Goal: Task Accomplishment & Management: Complete application form

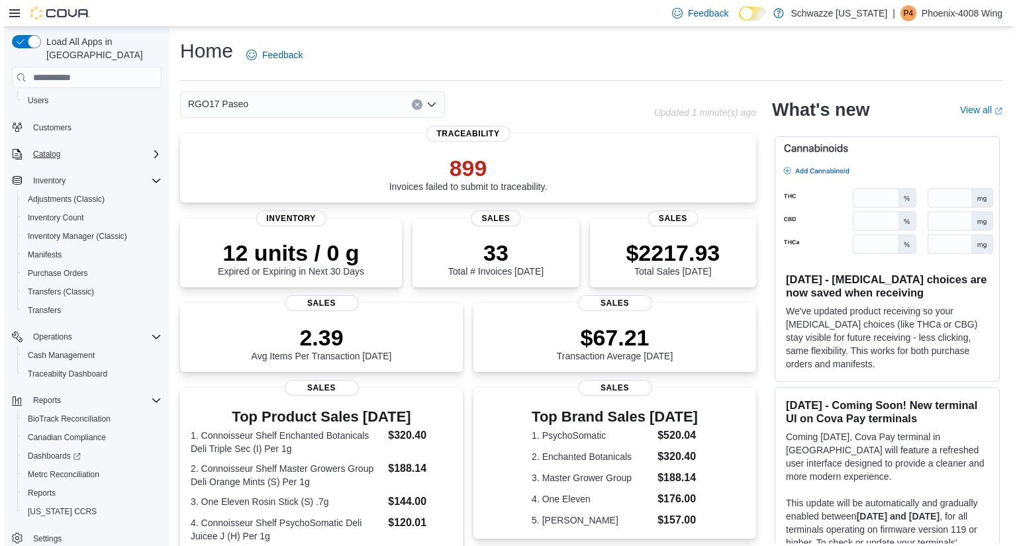
scroll to position [56, 0]
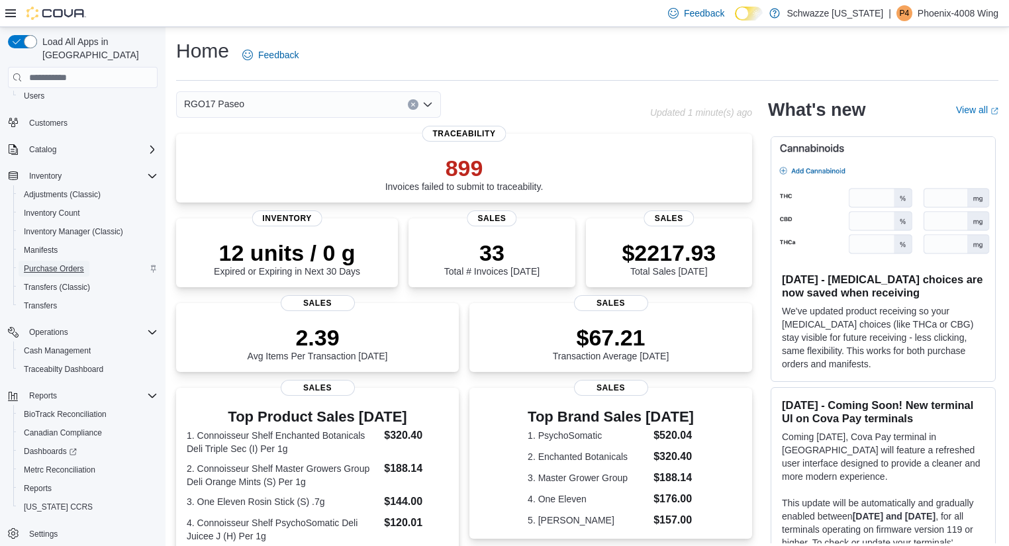
click at [64, 264] on span "Purchase Orders" at bounding box center [54, 269] width 60 height 11
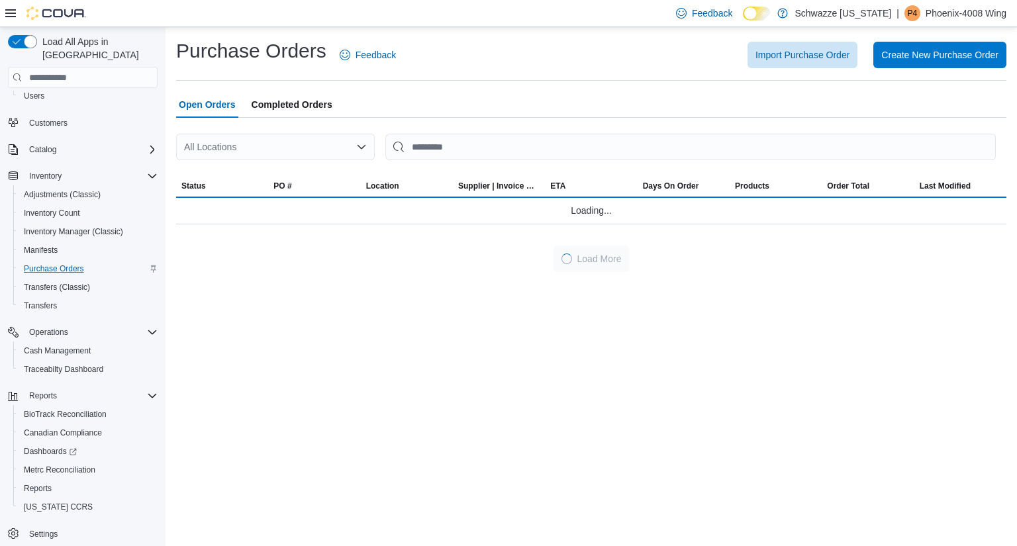
click at [309, 148] on div "All Locations" at bounding box center [275, 147] width 199 height 26
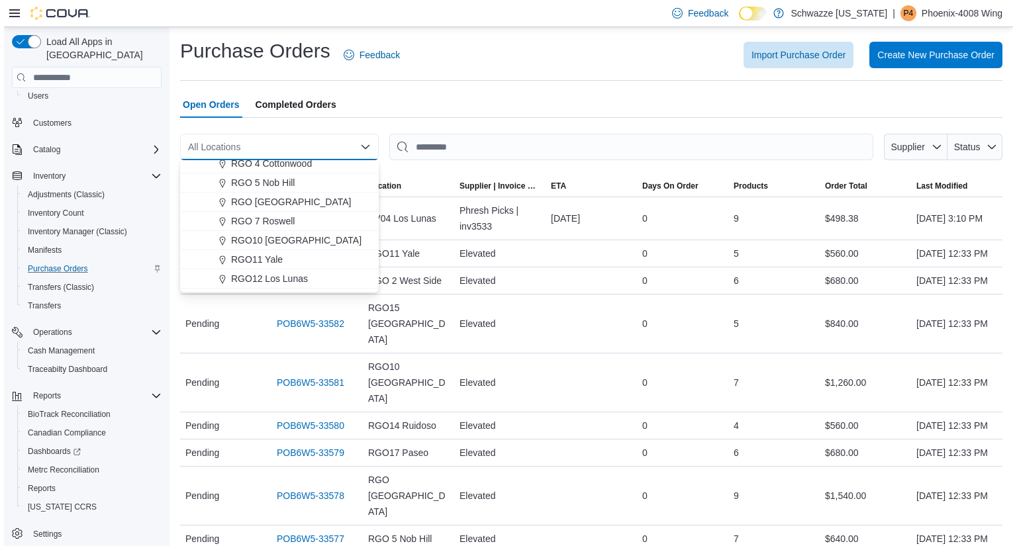
scroll to position [429, 0]
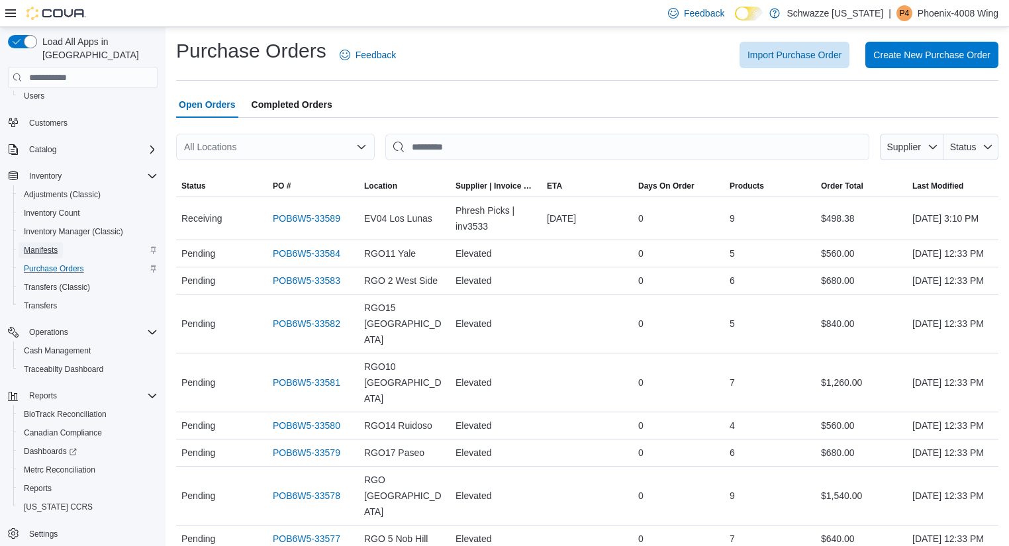
click at [58, 245] on span "Manifests" at bounding box center [41, 250] width 34 height 11
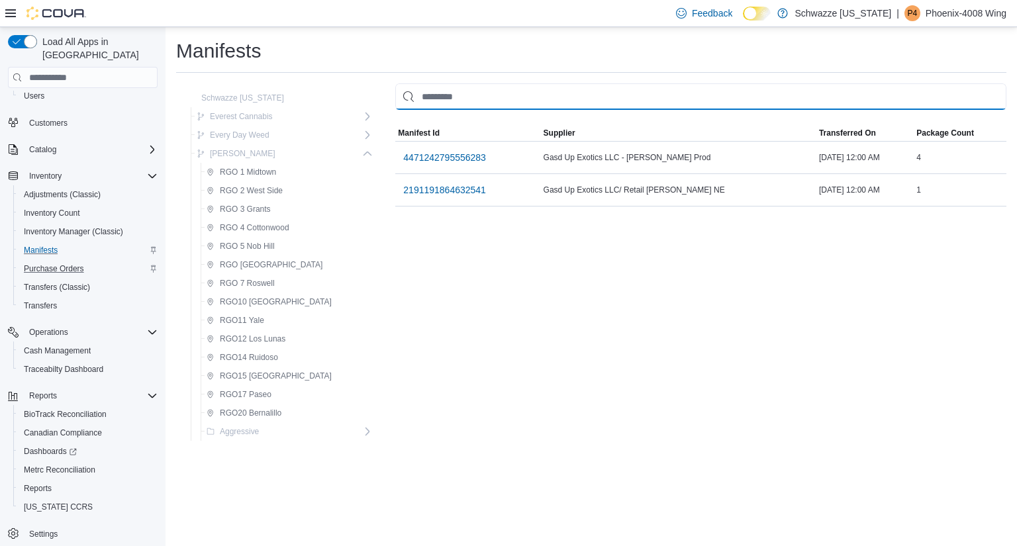
click at [427, 91] on input "This is a search bar. As you type, the results lower in the page will automatic…" at bounding box center [700, 96] width 611 height 26
click at [89, 226] on span "Inventory Manager (Classic)" at bounding box center [73, 231] width 99 height 11
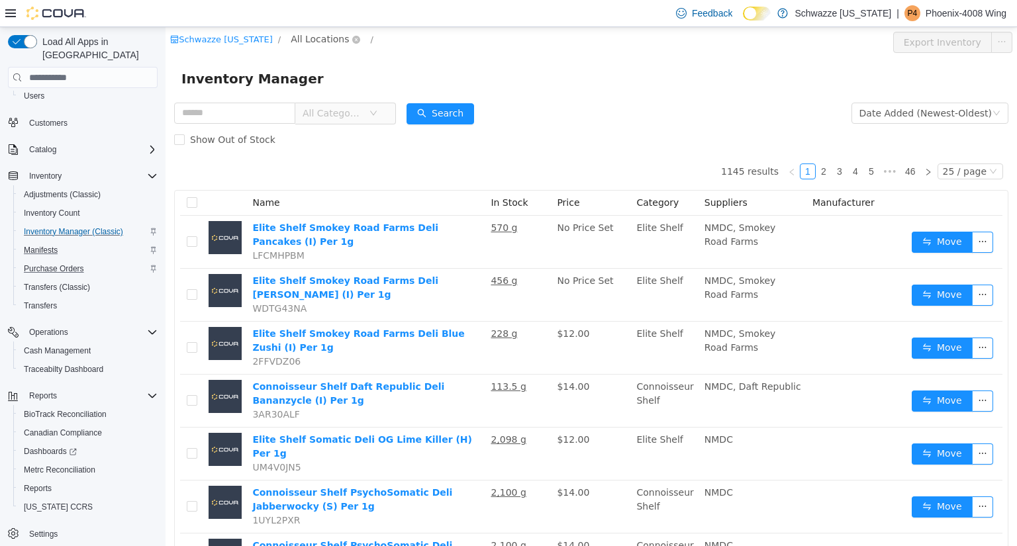
click at [332, 39] on span "All Locations" at bounding box center [320, 39] width 58 height 15
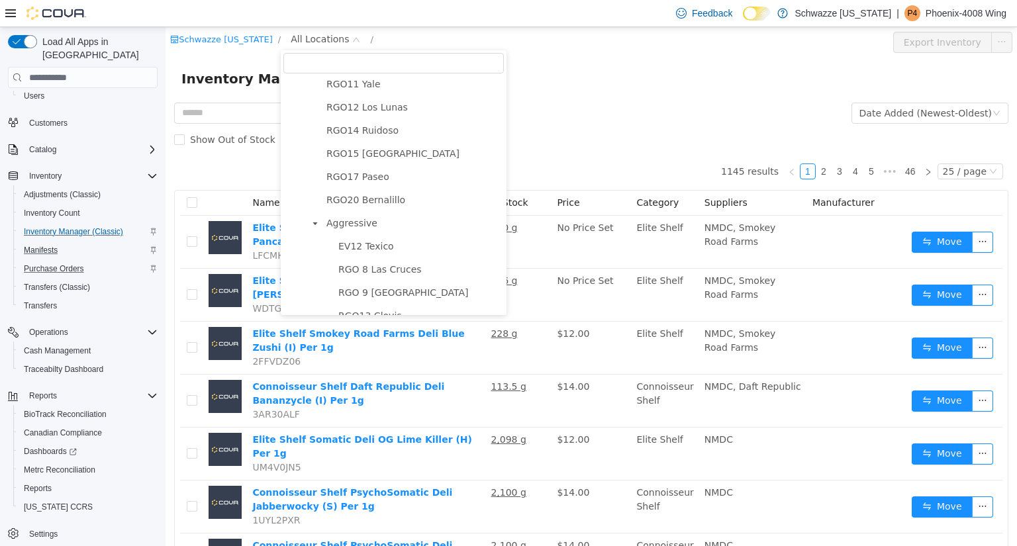
scroll to position [628, 0]
click at [360, 183] on span "RGO17 Paseo" at bounding box center [358, 177] width 63 height 11
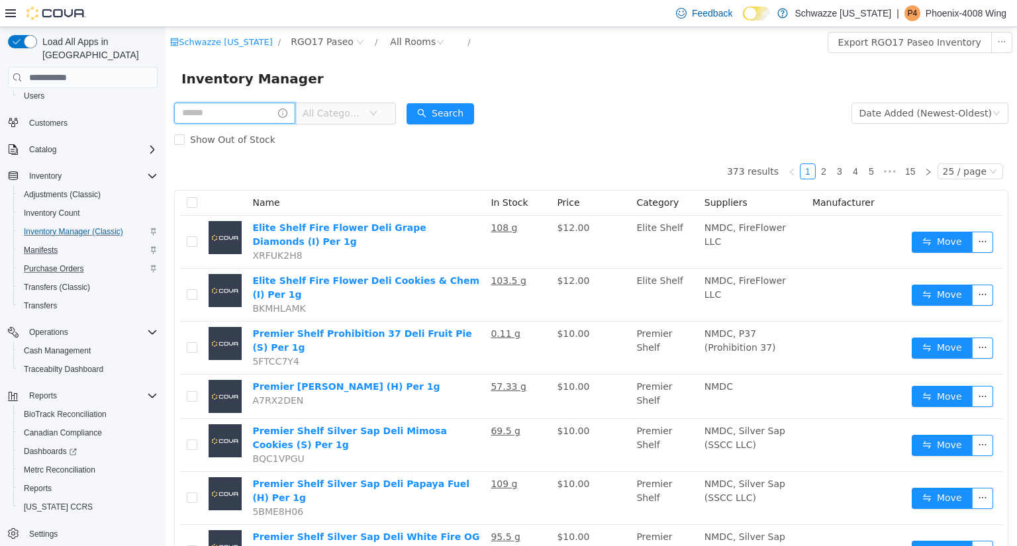
click at [248, 111] on input "text" at bounding box center [234, 113] width 121 height 21
type input "********"
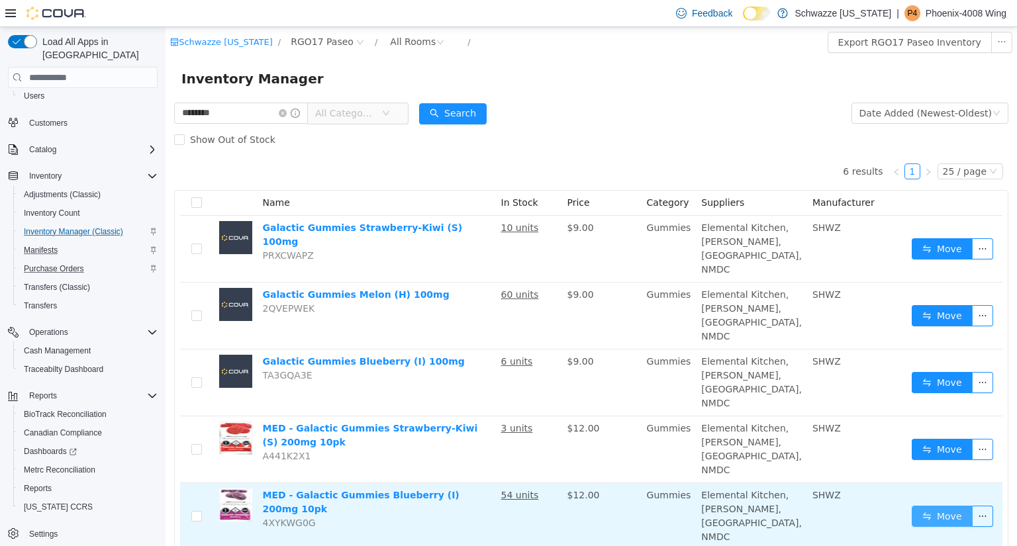
click at [948, 506] on button "Move" at bounding box center [942, 516] width 61 height 21
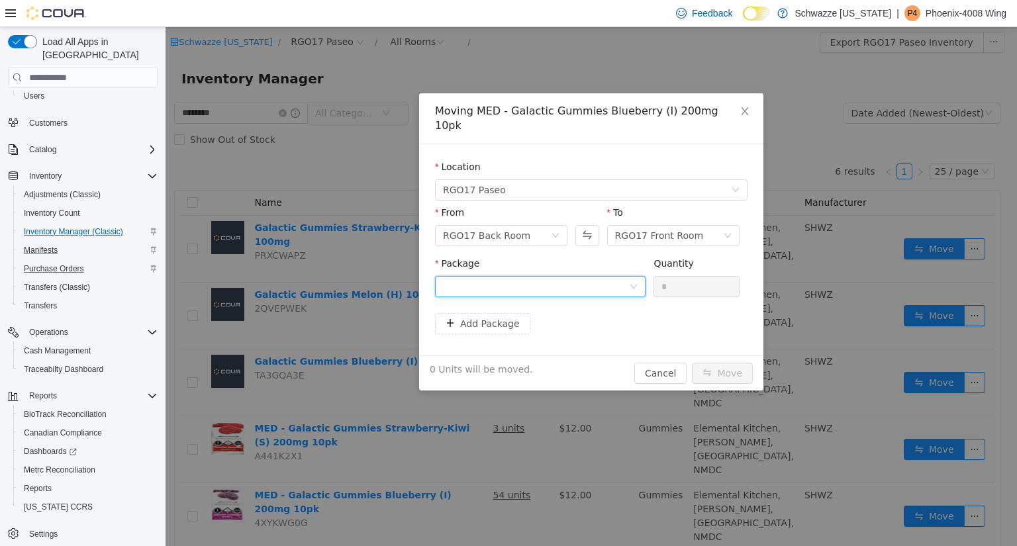
click at [511, 277] on div at bounding box center [536, 287] width 186 height 20
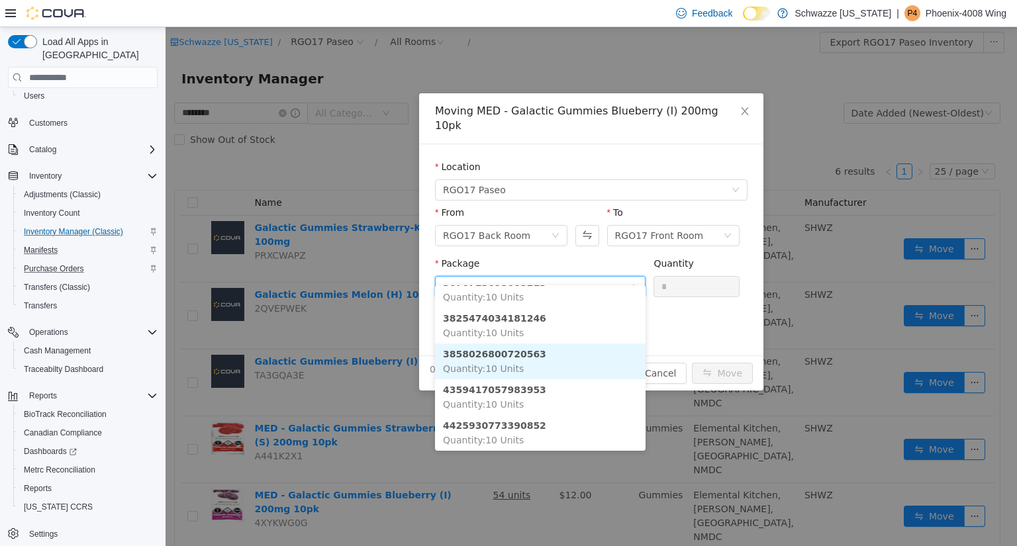
scroll to position [40, 0]
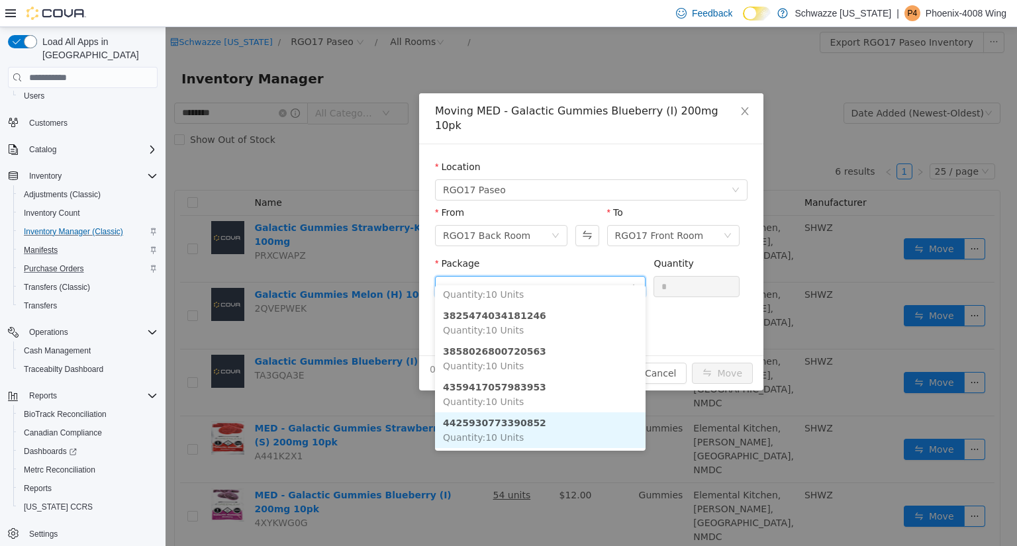
click at [522, 430] on li "4425930773390852 Quantity : 10 Units" at bounding box center [540, 431] width 211 height 36
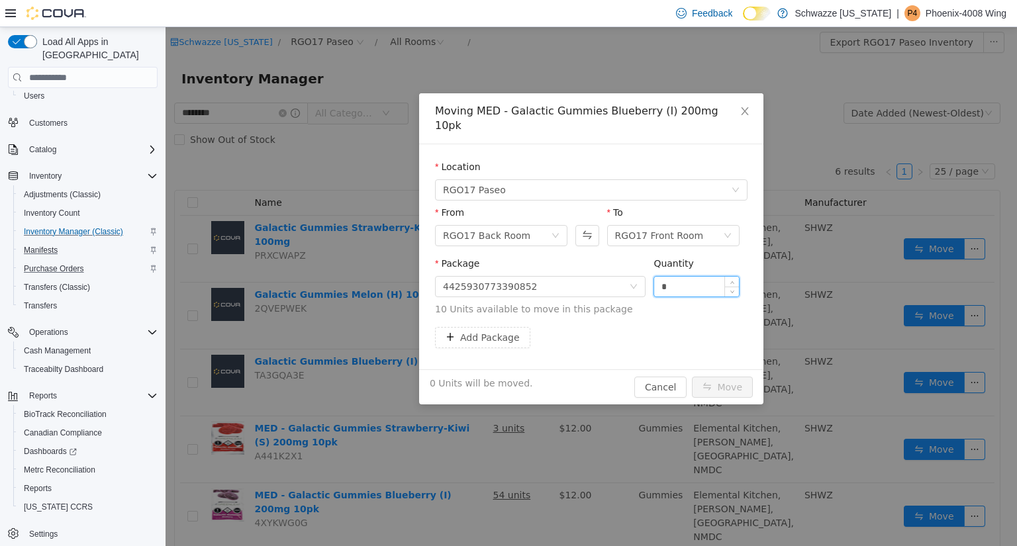
click at [668, 277] on input "*" at bounding box center [696, 287] width 85 height 20
type input "**"
click at [727, 377] on button "Move" at bounding box center [722, 387] width 61 height 21
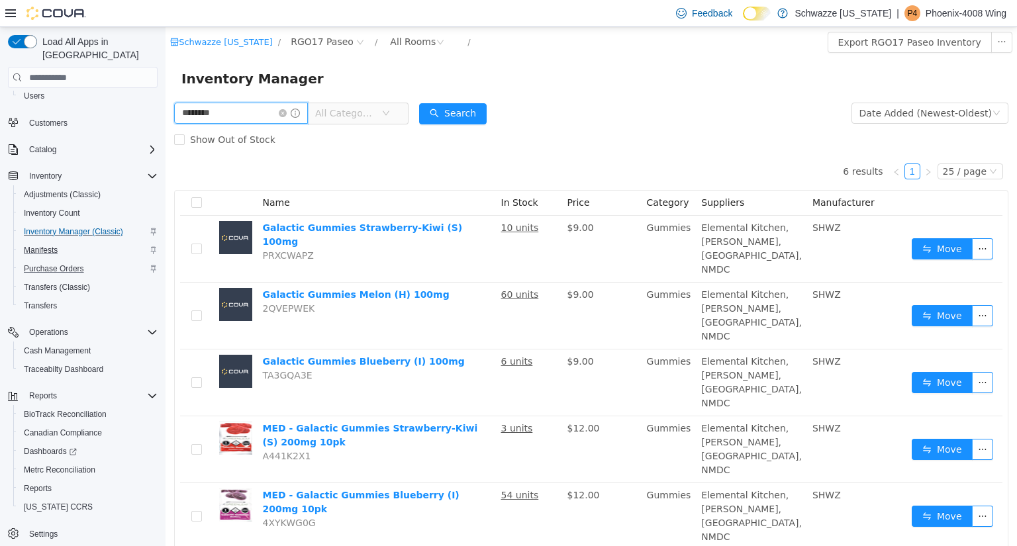
click at [268, 104] on input "********" at bounding box center [241, 113] width 134 height 21
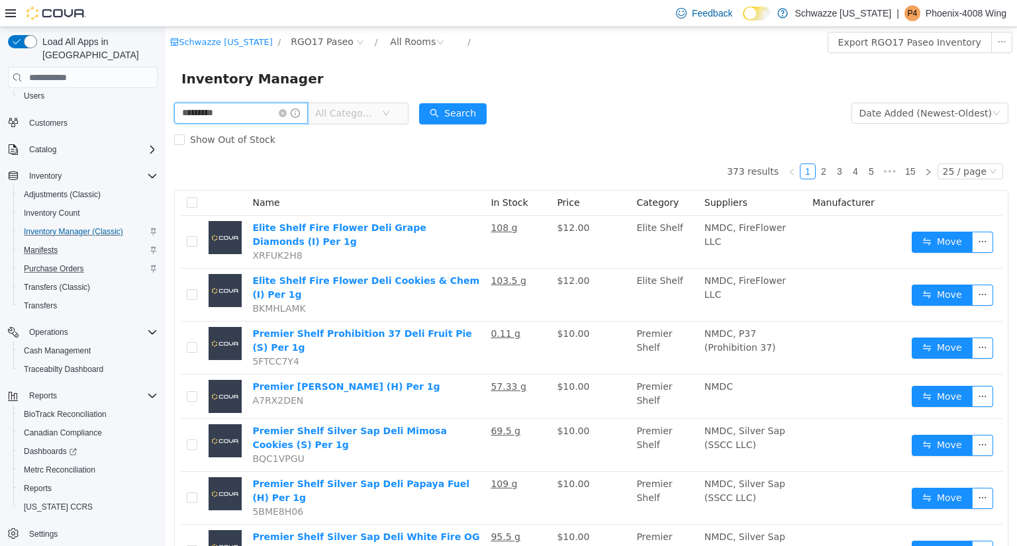
type input "*********"
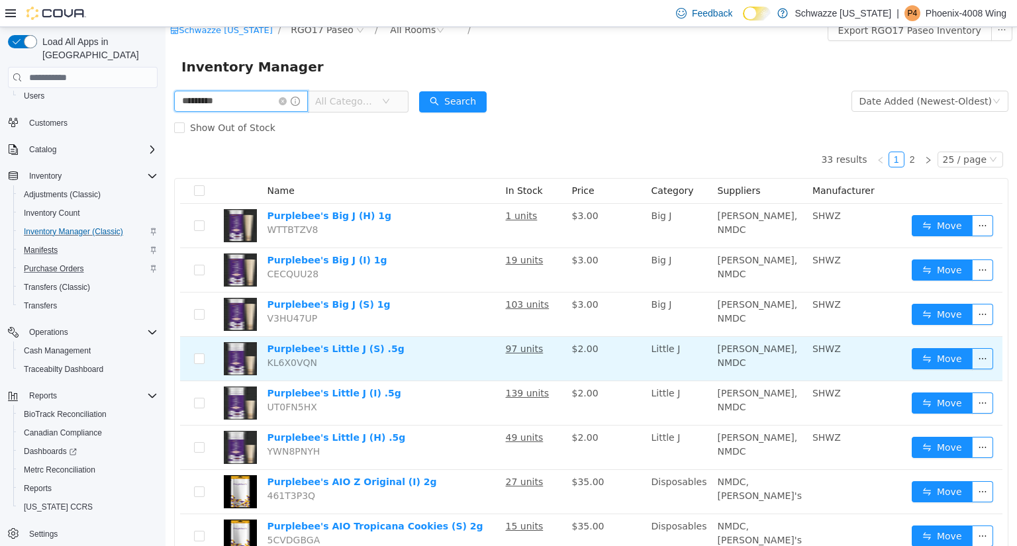
scroll to position [13, 0]
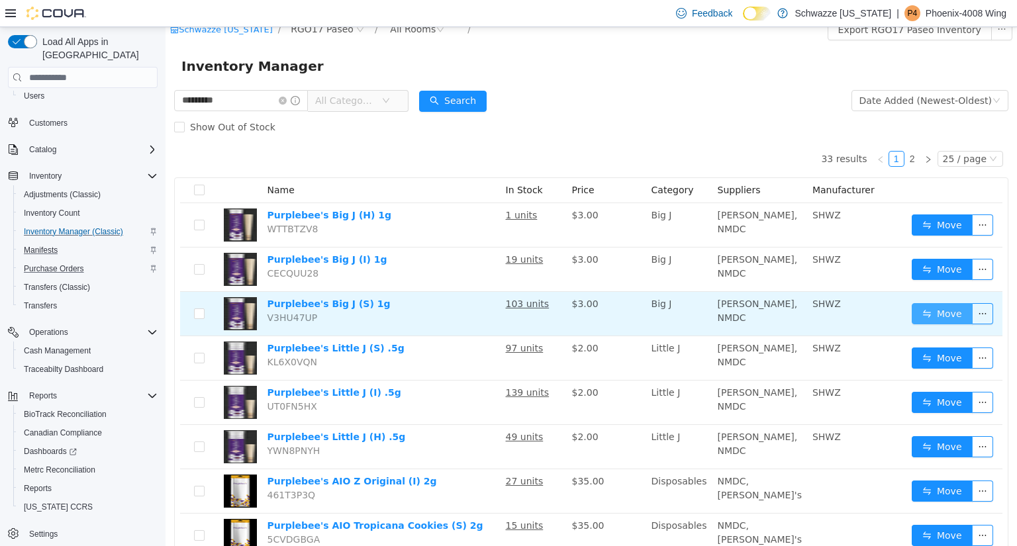
click at [917, 321] on button "Move" at bounding box center [942, 313] width 61 height 21
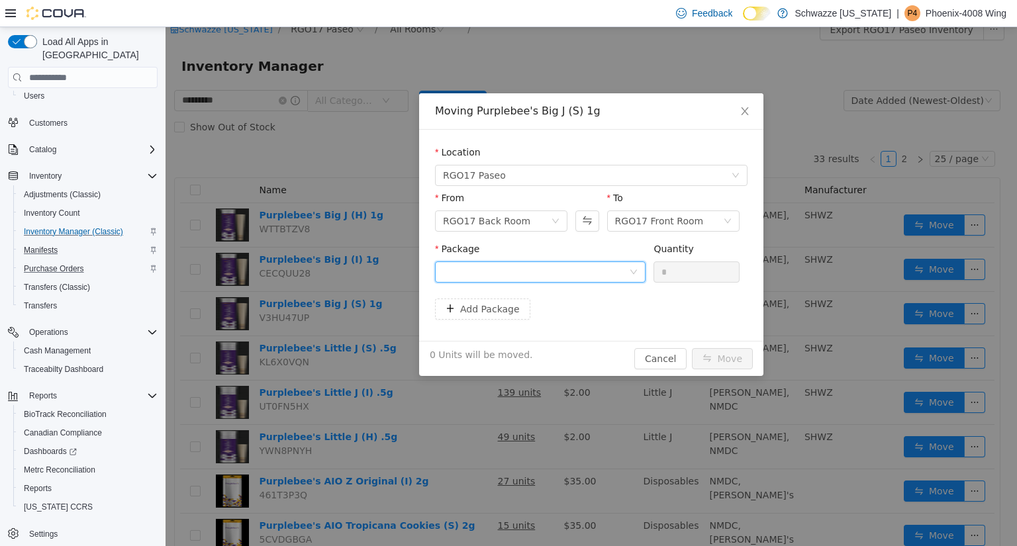
click at [597, 279] on div at bounding box center [536, 272] width 186 height 20
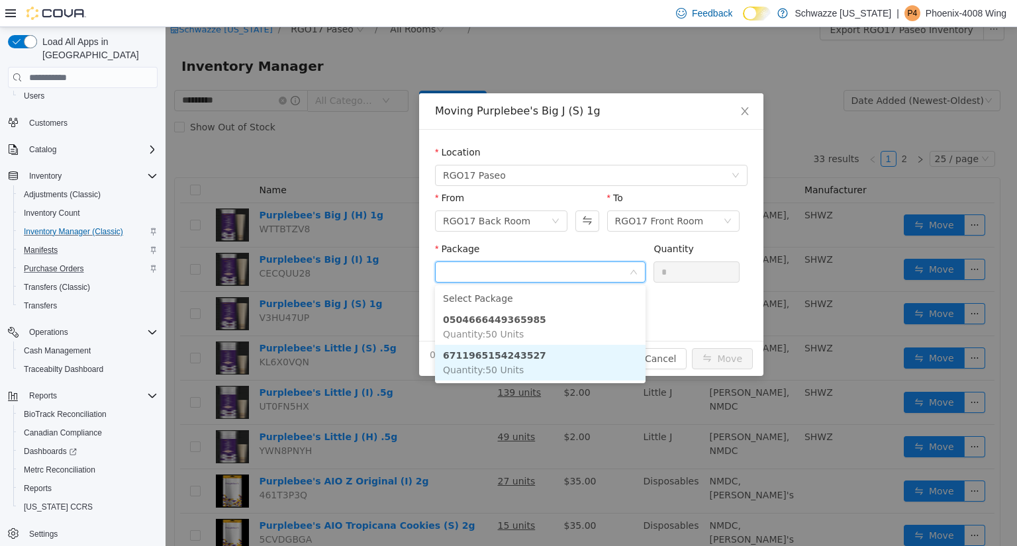
click at [543, 365] on li "6711965154243527 Quantity : 50 Units" at bounding box center [540, 363] width 211 height 36
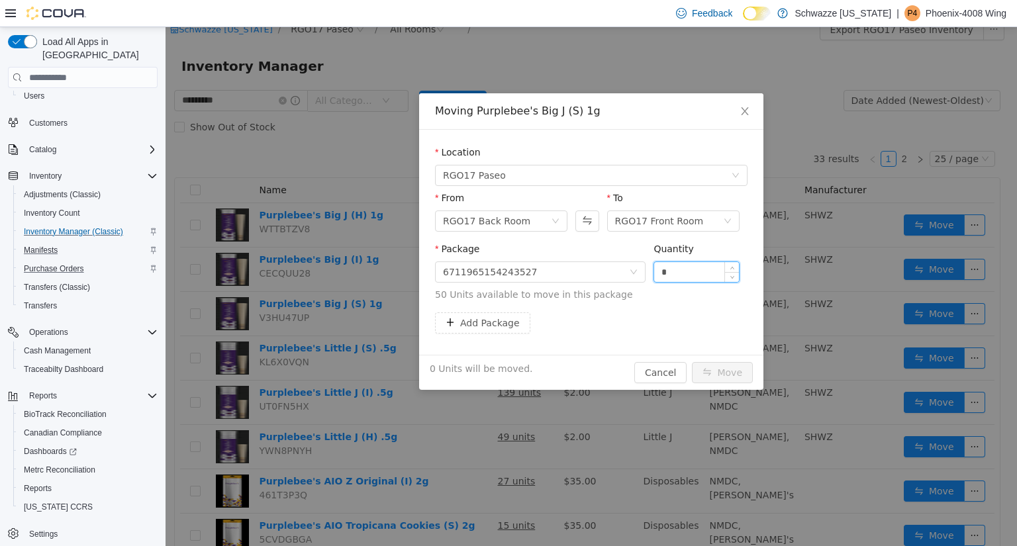
click at [702, 276] on input "*" at bounding box center [696, 272] width 85 height 20
type input "**"
click at [735, 376] on button "Move" at bounding box center [722, 372] width 61 height 21
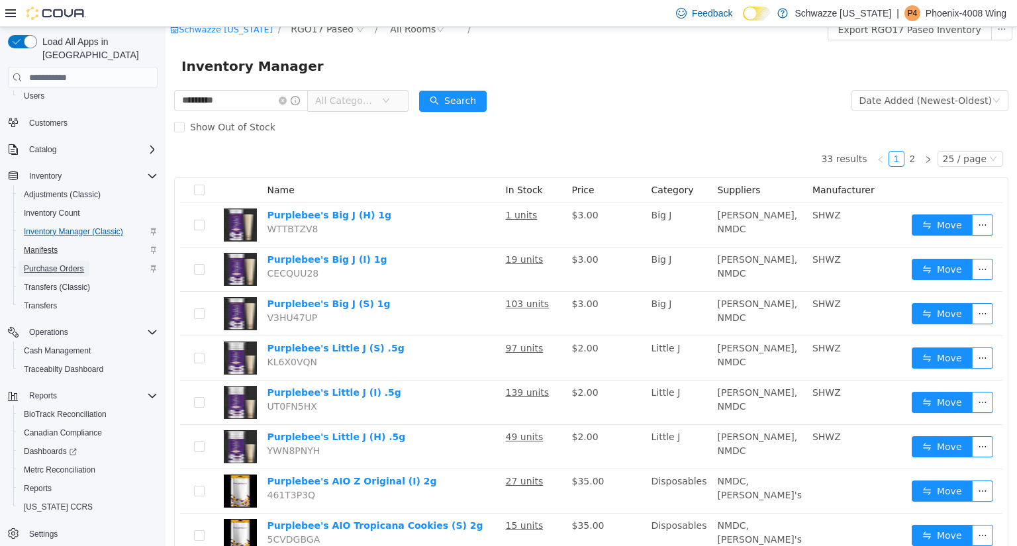
click at [71, 264] on span "Purchase Orders" at bounding box center [54, 269] width 60 height 11
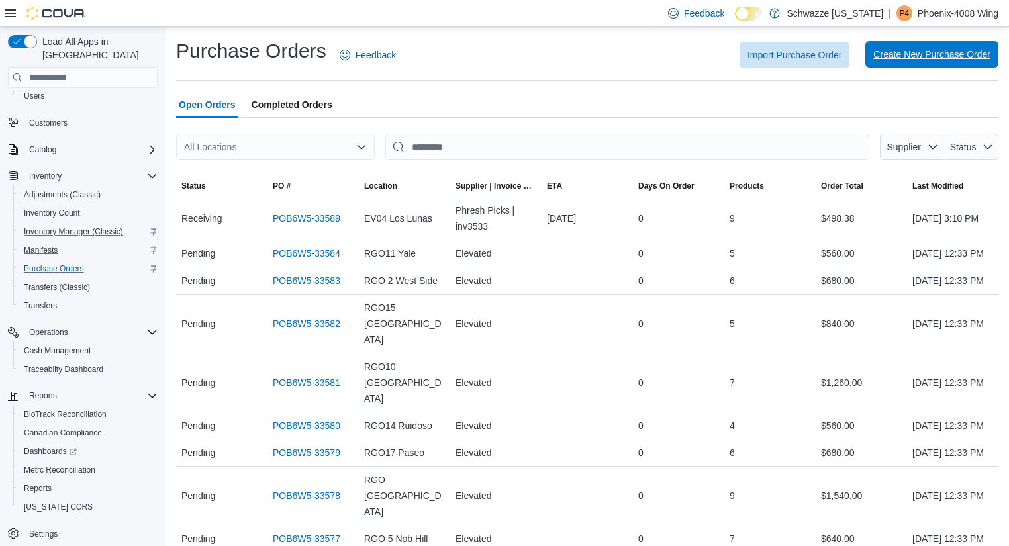
click at [929, 53] on span "Create New Purchase Order" at bounding box center [932, 54] width 117 height 13
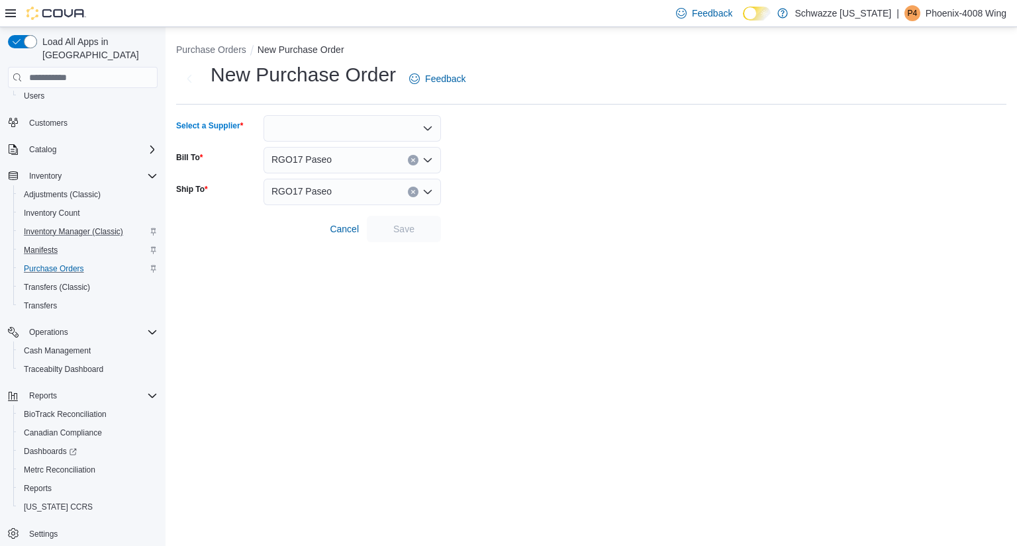
click at [376, 127] on div at bounding box center [352, 128] width 177 height 26
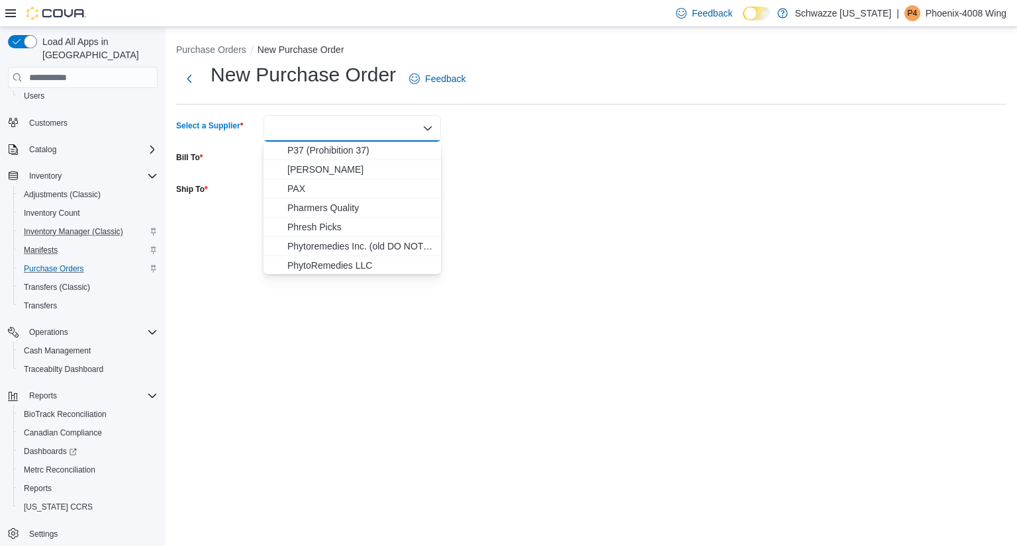
scroll to position [1576, 0]
click at [319, 225] on span "Phresh Picks" at bounding box center [360, 226] width 146 height 13
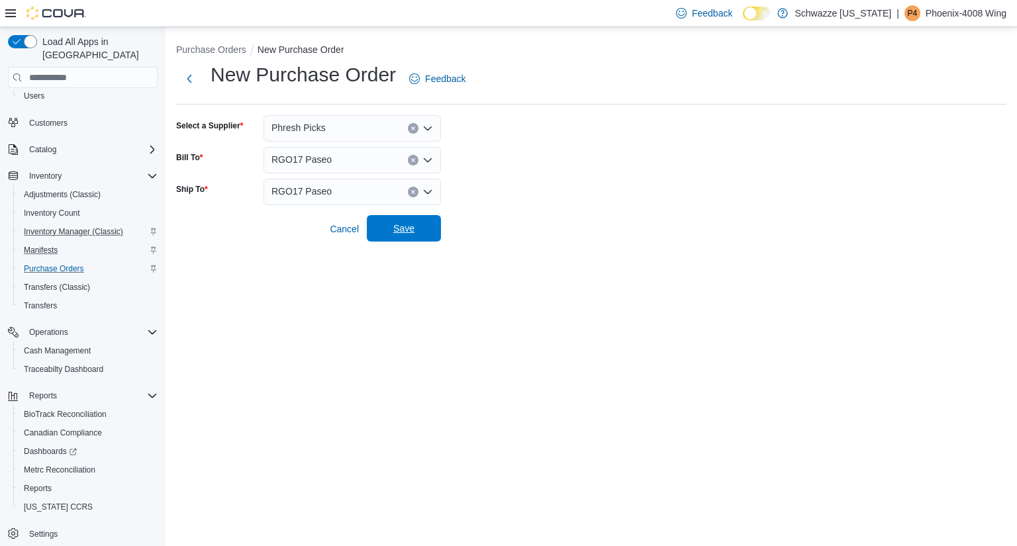
click at [405, 231] on span "Save" at bounding box center [403, 228] width 21 height 13
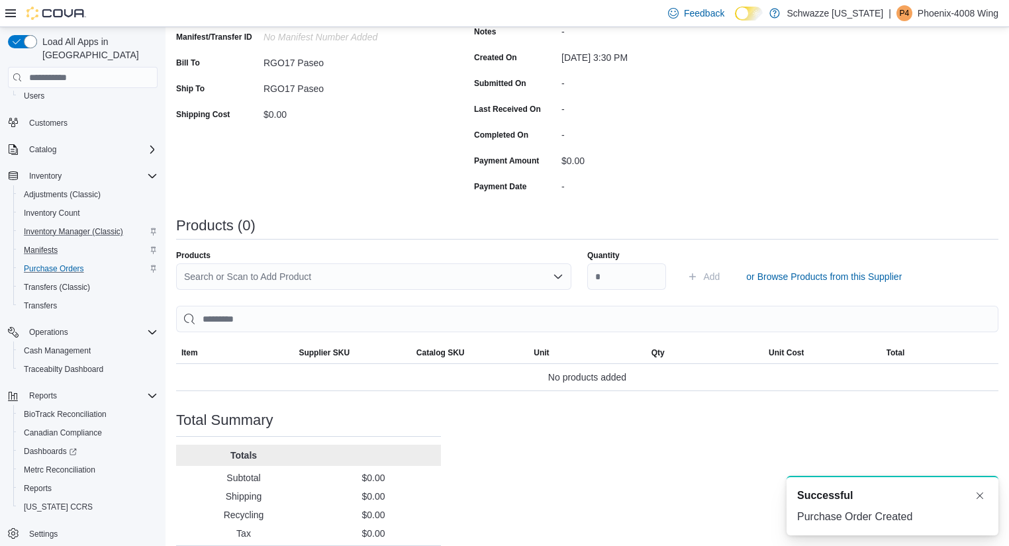
scroll to position [243, 0]
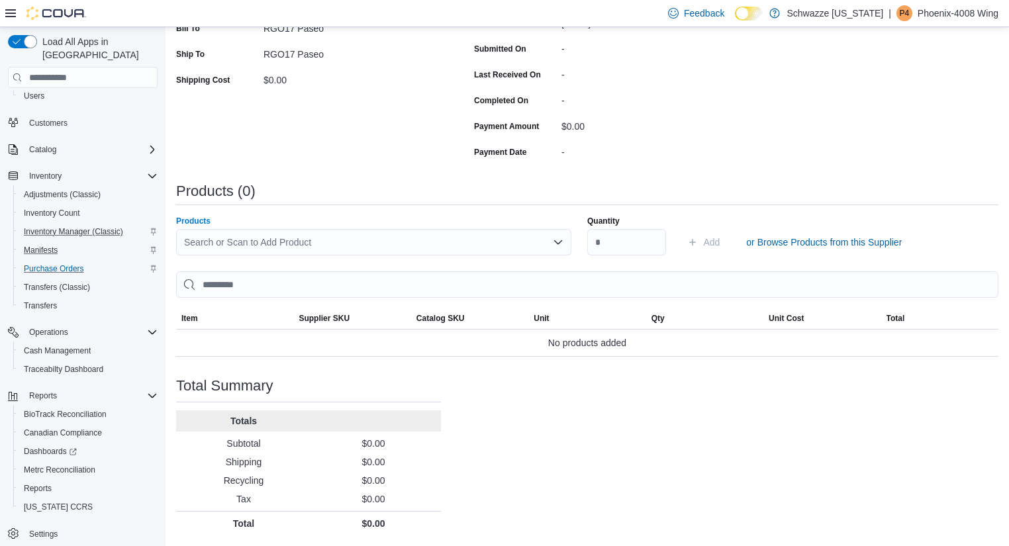
click at [340, 249] on div "Search or Scan to Add Product" at bounding box center [373, 242] width 395 height 26
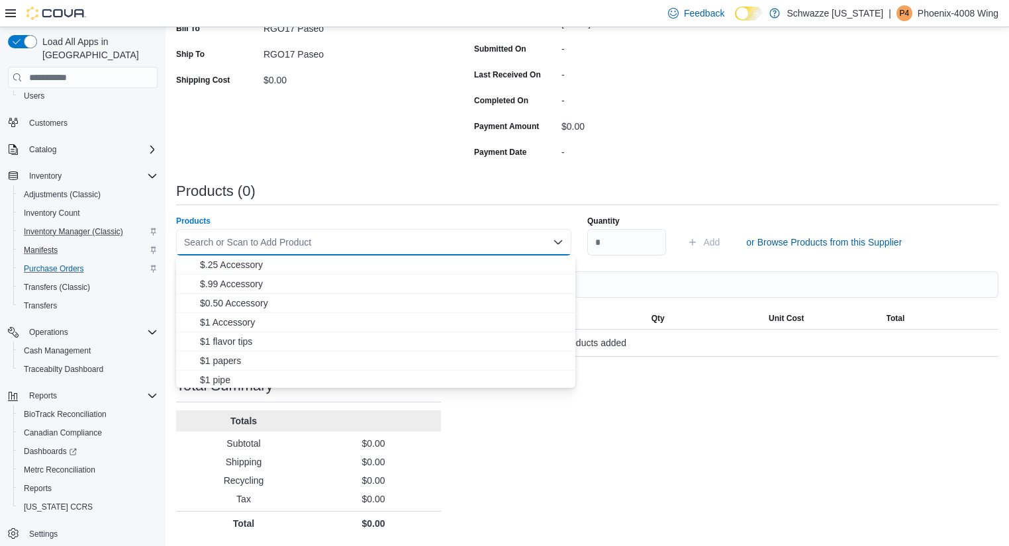
click at [590, 458] on div "Purchase Order: POB6W5-33593 Feedback Purchase Order Details Edit Status Pendin…" at bounding box center [587, 204] width 823 height 664
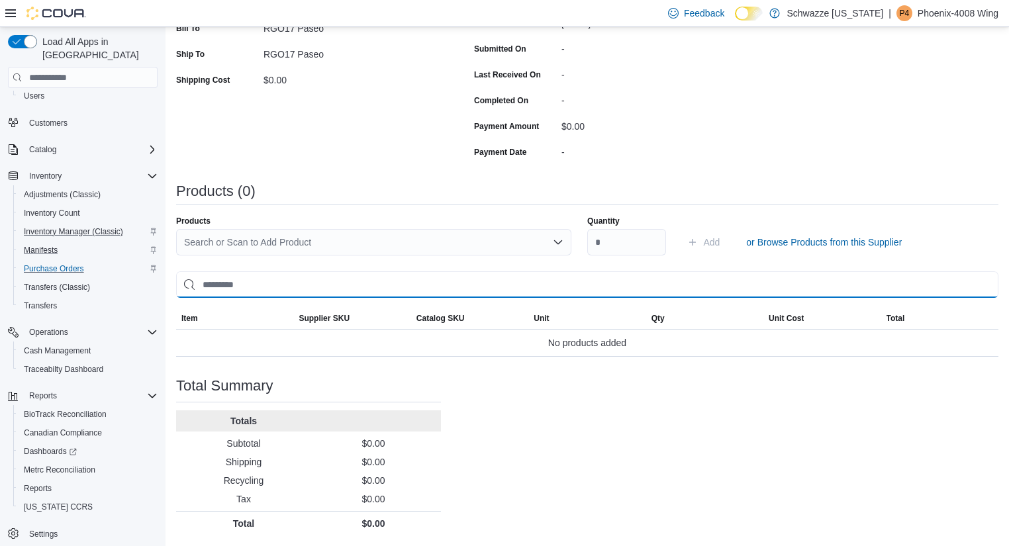
click at [321, 286] on input "search" at bounding box center [587, 285] width 823 height 26
type input "***"
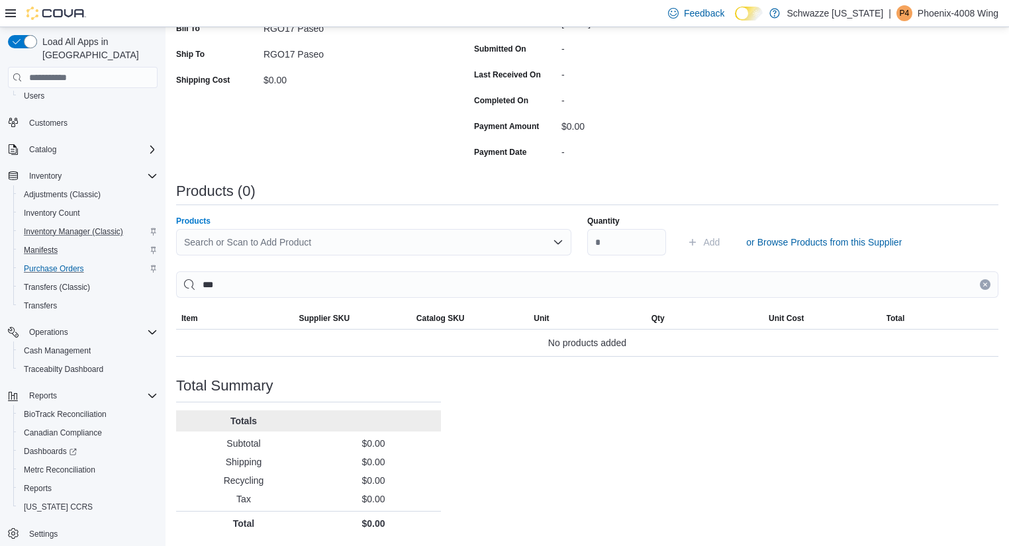
click at [385, 241] on div "Search or Scan to Add Product" at bounding box center [373, 242] width 395 height 26
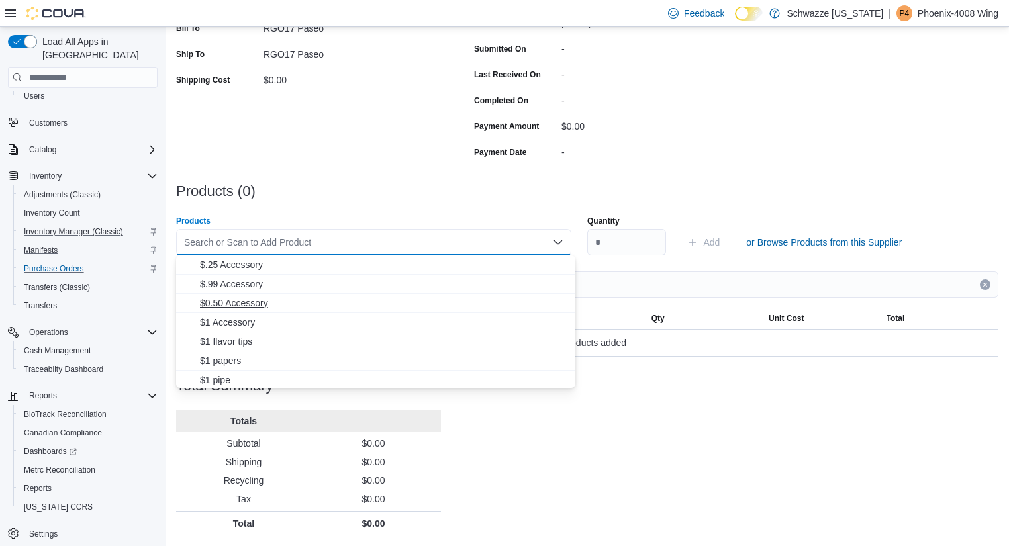
click at [315, 305] on span "$0.50 Accessory" at bounding box center [384, 303] width 368 height 13
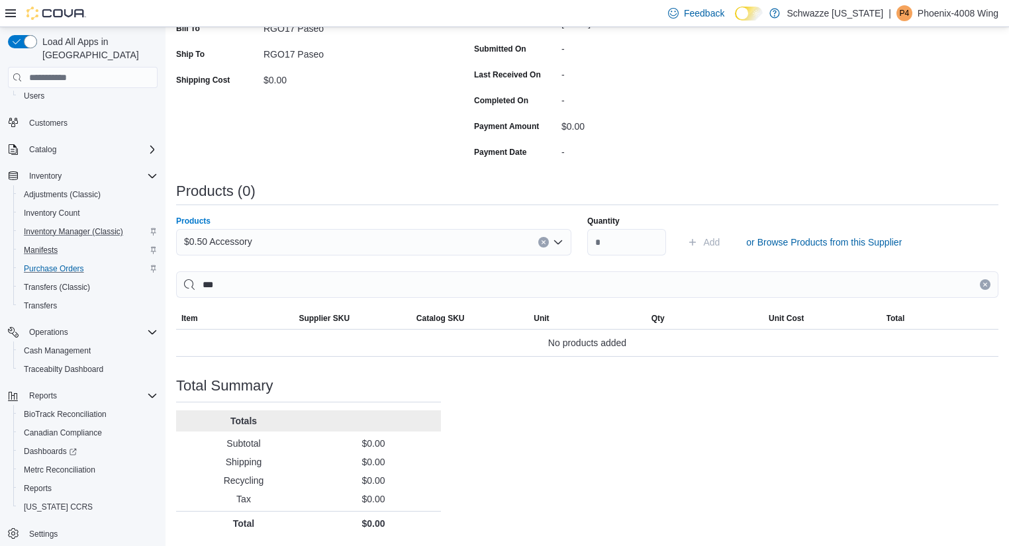
click at [438, 242] on div "$0.50 Accessory" at bounding box center [373, 242] width 395 height 26
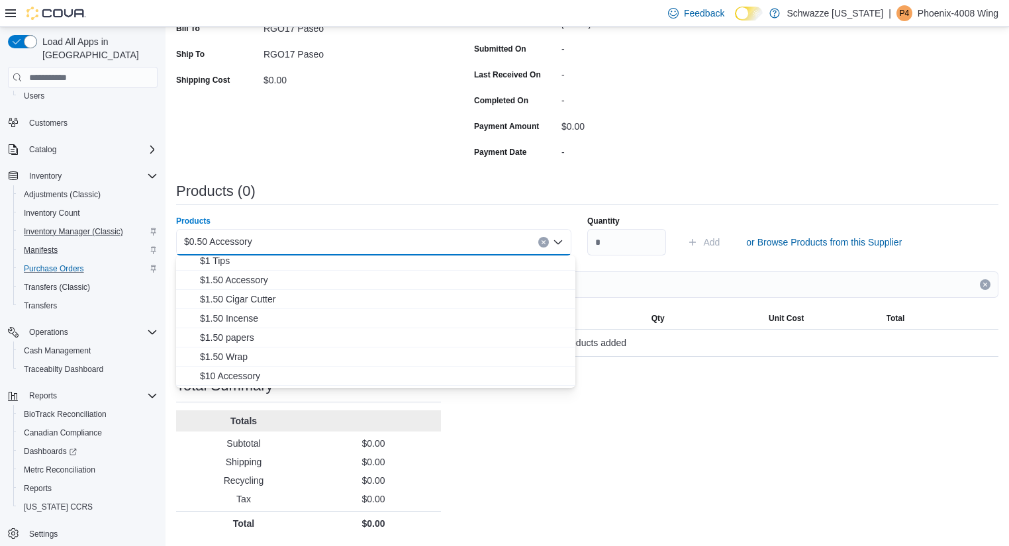
scroll to position [138, 0]
click at [542, 238] on div "$0.50 Accessory" at bounding box center [373, 242] width 395 height 26
click at [546, 240] on icon "Clear input" at bounding box center [543, 242] width 5 height 5
type input "**"
drag, startPoint x: 276, startPoint y: 267, endPoint x: 203, endPoint y: 538, distance: 281.3
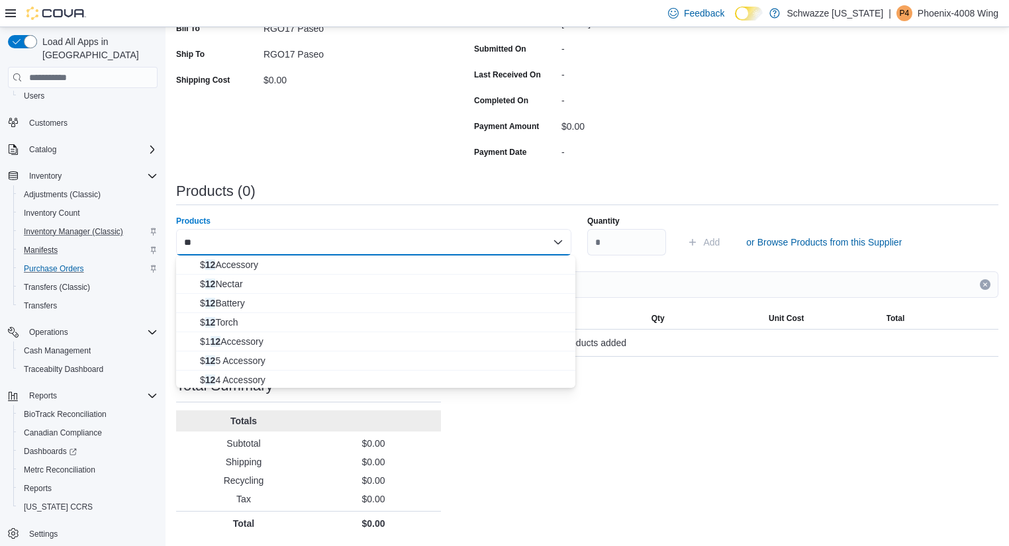
click at [204, 536] on body "**********" at bounding box center [504, 151] width 1009 height 789
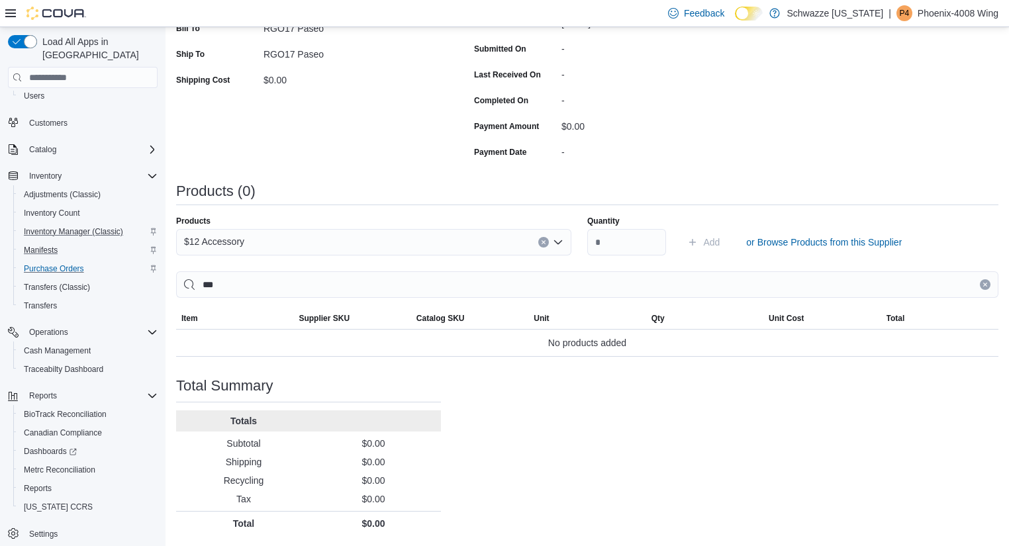
click at [988, 283] on icon "Clear input" at bounding box center [985, 284] width 5 height 5
click at [628, 254] on input "Quantity" at bounding box center [626, 242] width 79 height 26
type input "**"
click at [703, 240] on span "Add" at bounding box center [703, 242] width 32 height 26
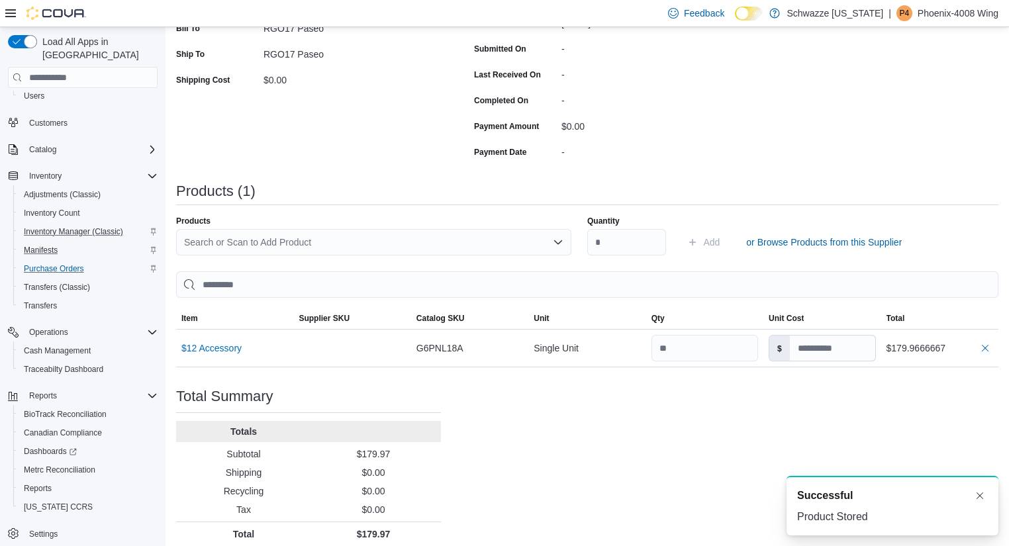
scroll to position [0, 0]
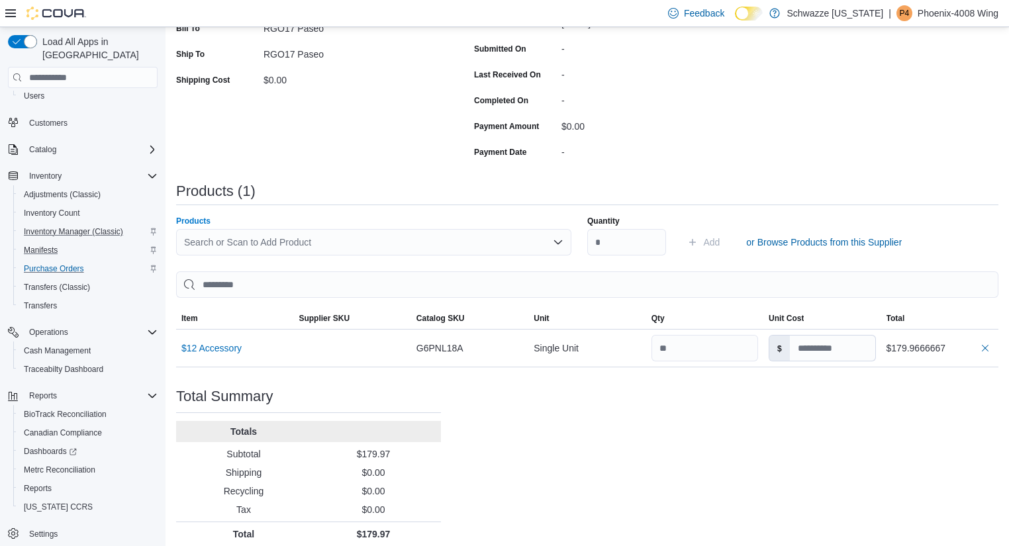
click at [346, 235] on div "Search or Scan to Add Product" at bounding box center [373, 242] width 395 height 26
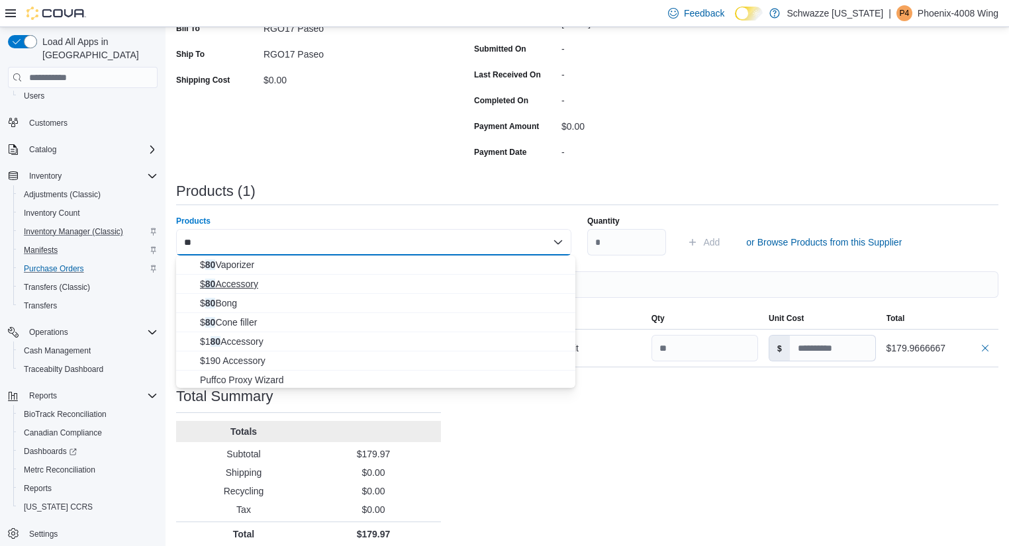
type input "**"
click at [265, 281] on span "$ 80 Accessory" at bounding box center [384, 283] width 368 height 13
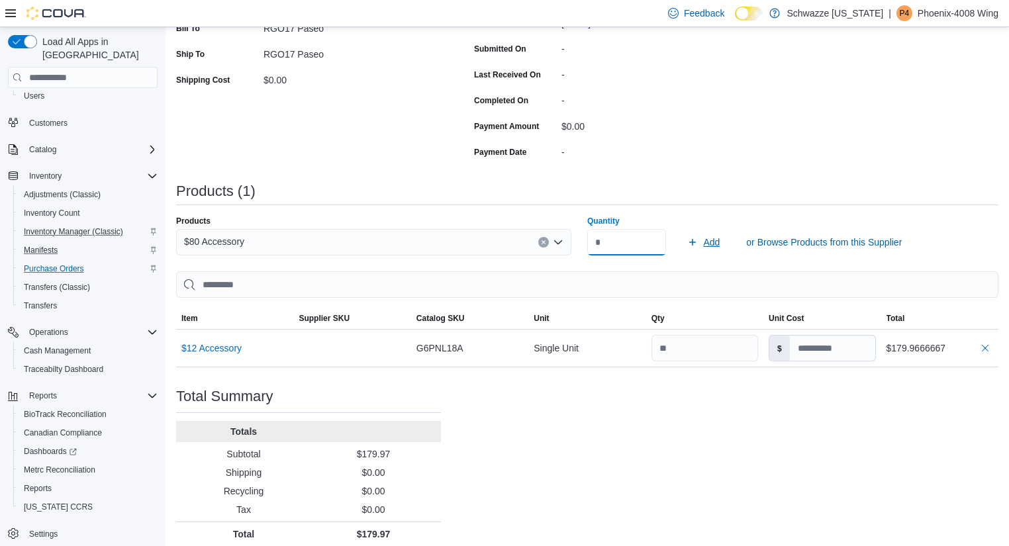
type input "*"
click at [718, 246] on span "Add" at bounding box center [711, 242] width 17 height 13
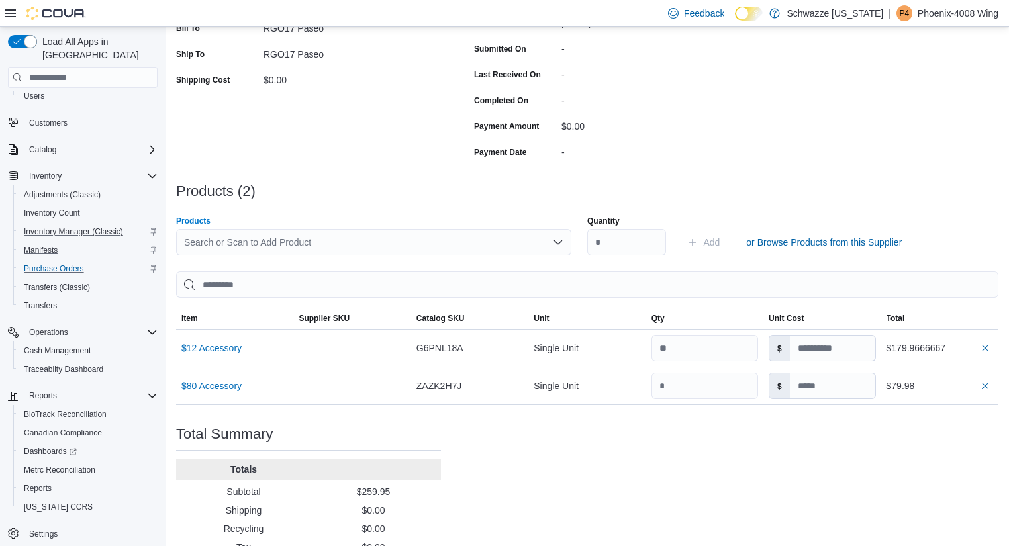
click at [461, 240] on div "Search or Scan to Add Product" at bounding box center [373, 242] width 395 height 26
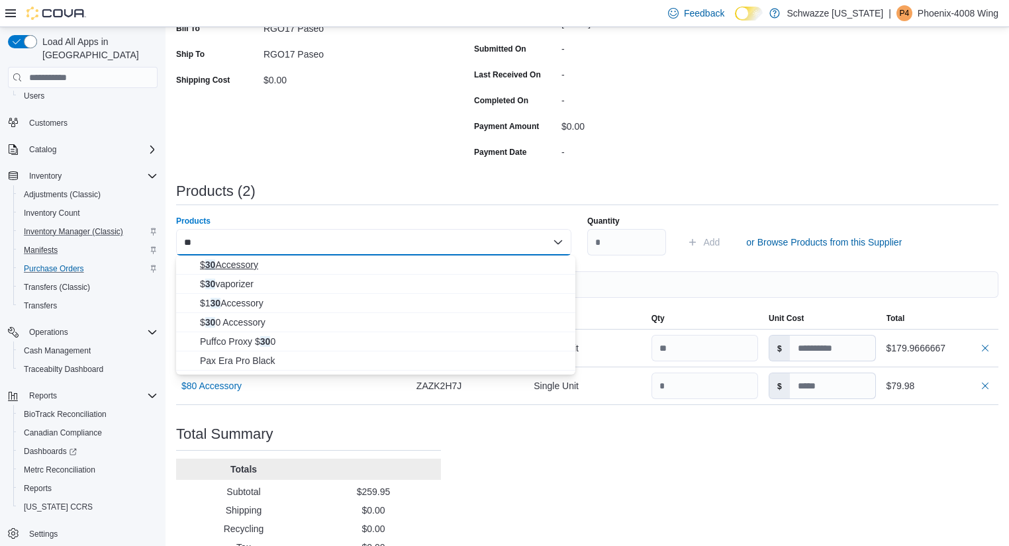
type input "**"
click at [264, 264] on span "$ 30 Accessory" at bounding box center [384, 264] width 368 height 13
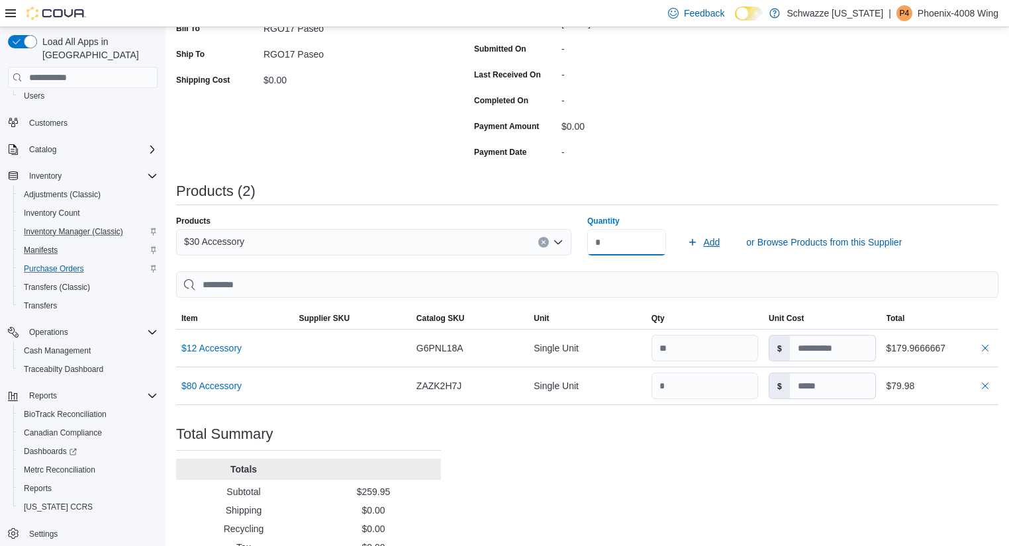
type input "*"
click at [718, 236] on span "Add" at bounding box center [711, 242] width 17 height 13
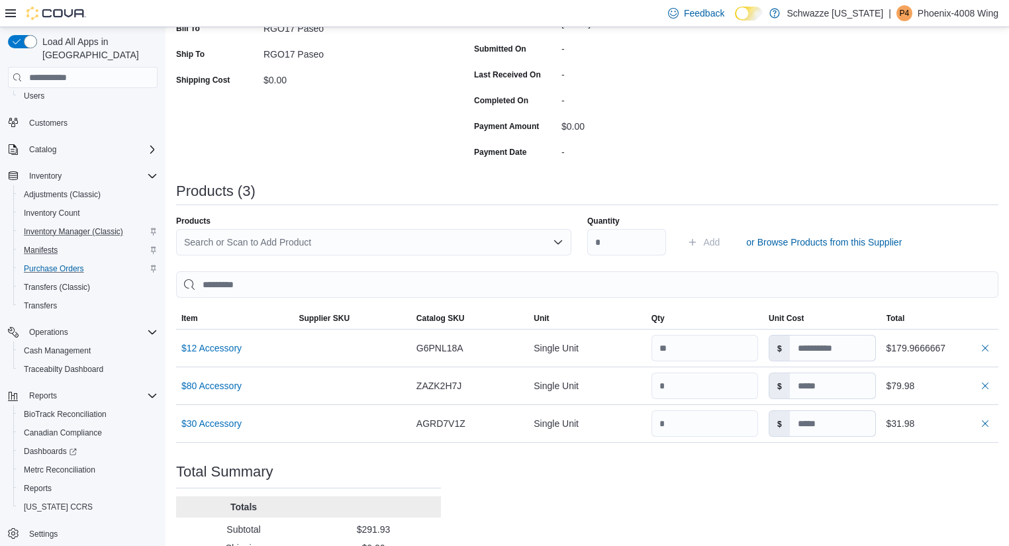
click at [428, 252] on div "Search or Scan to Add Product" at bounding box center [373, 242] width 395 height 26
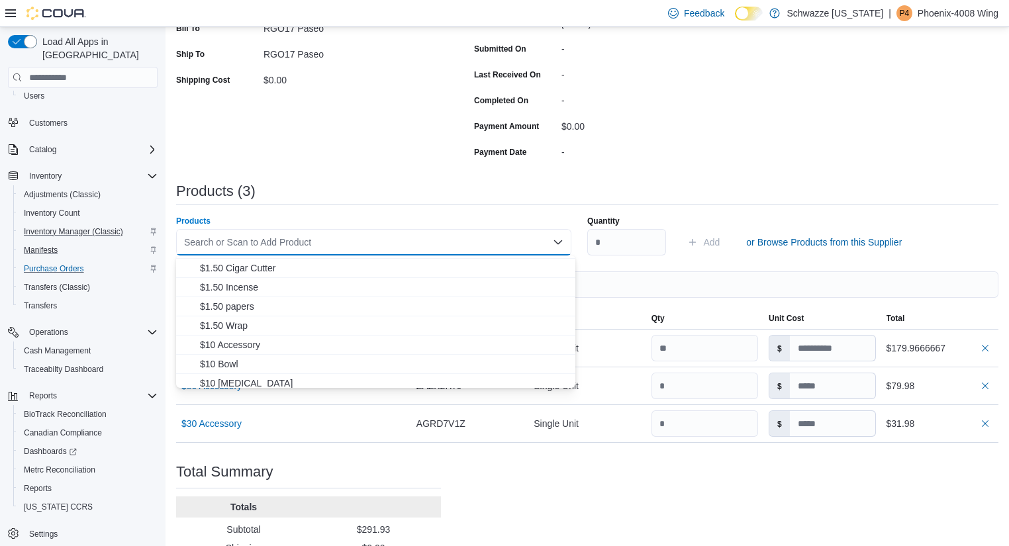
scroll to position [170, 0]
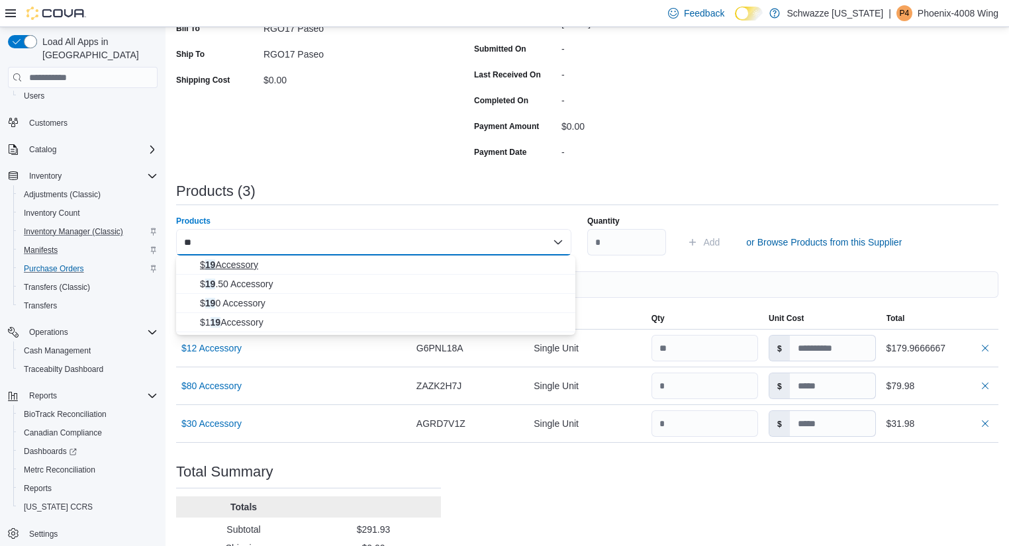
type input "**"
click at [268, 266] on span "$ 19 Accessory" at bounding box center [384, 264] width 368 height 13
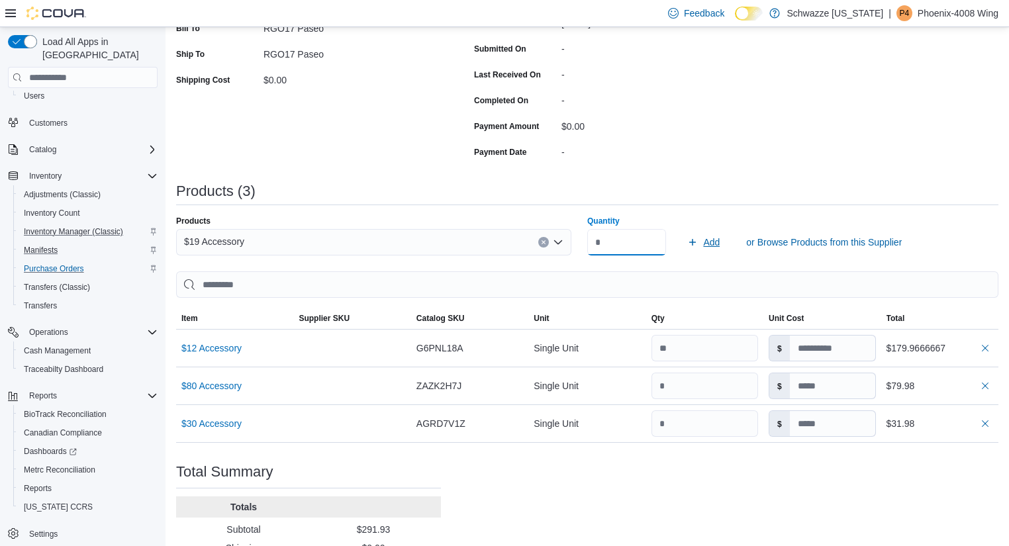
type input "**"
click at [717, 244] on span "Add" at bounding box center [711, 242] width 17 height 13
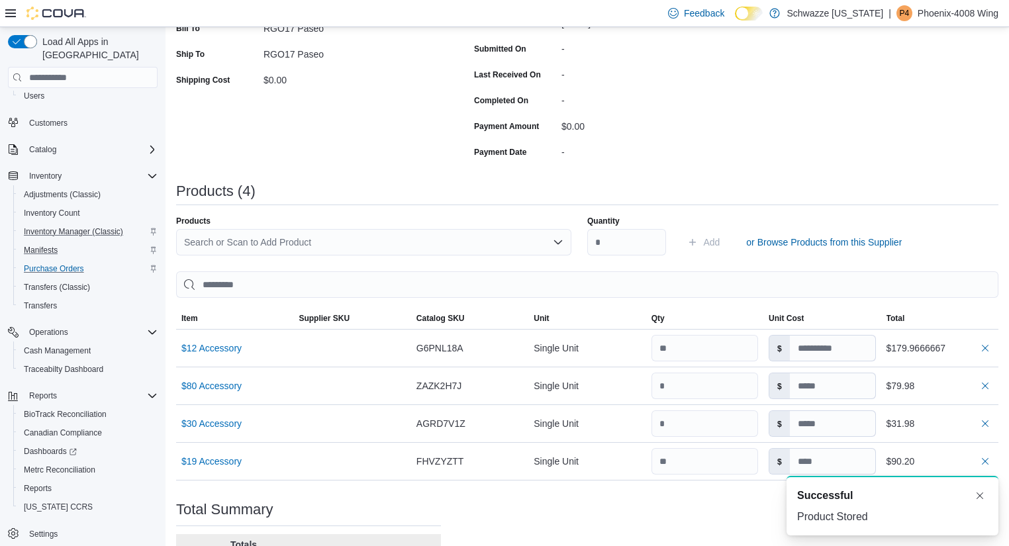
scroll to position [0, 0]
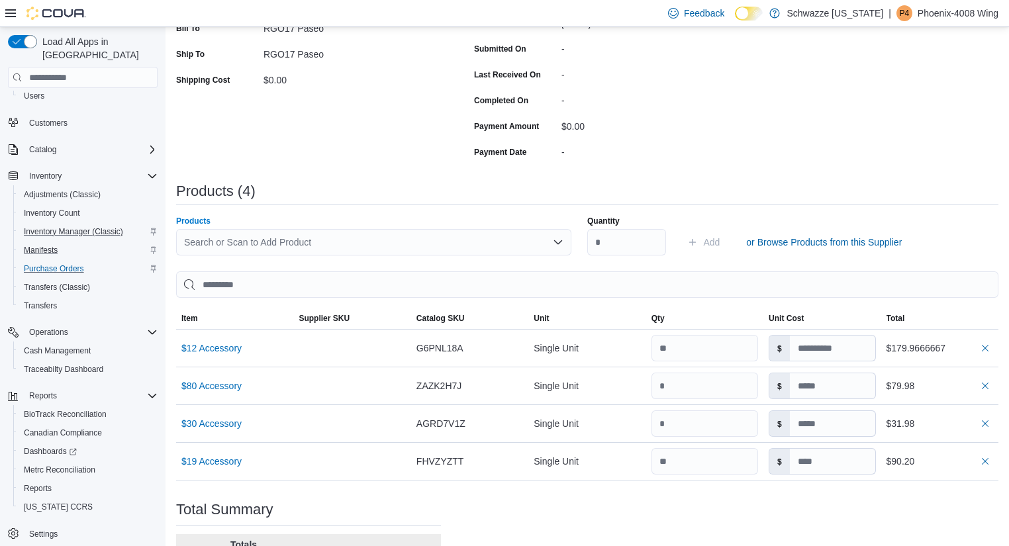
click at [307, 234] on div "Search or Scan to Add Product" at bounding box center [373, 242] width 395 height 26
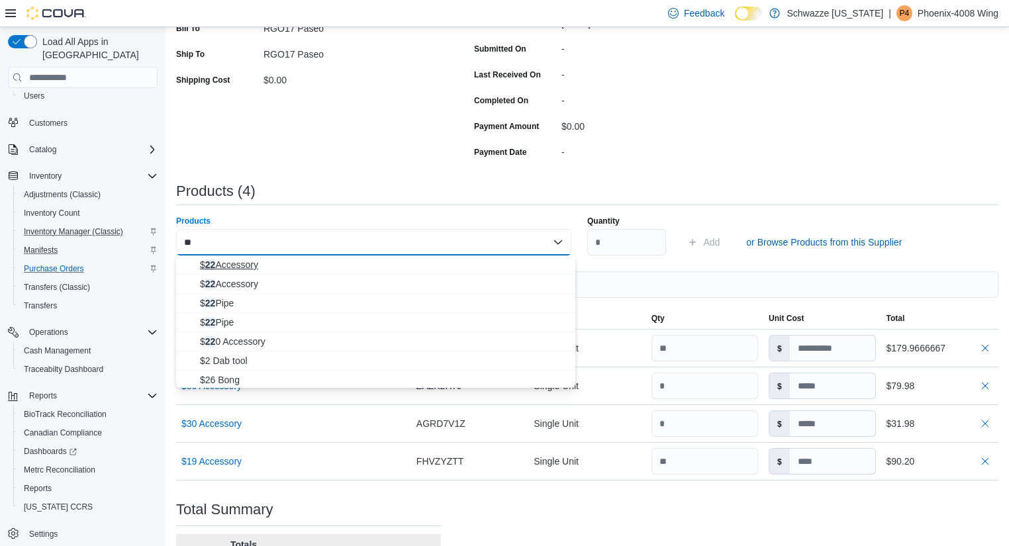
type input "**"
click at [252, 268] on span "$ 22 Accessory" at bounding box center [384, 264] width 368 height 13
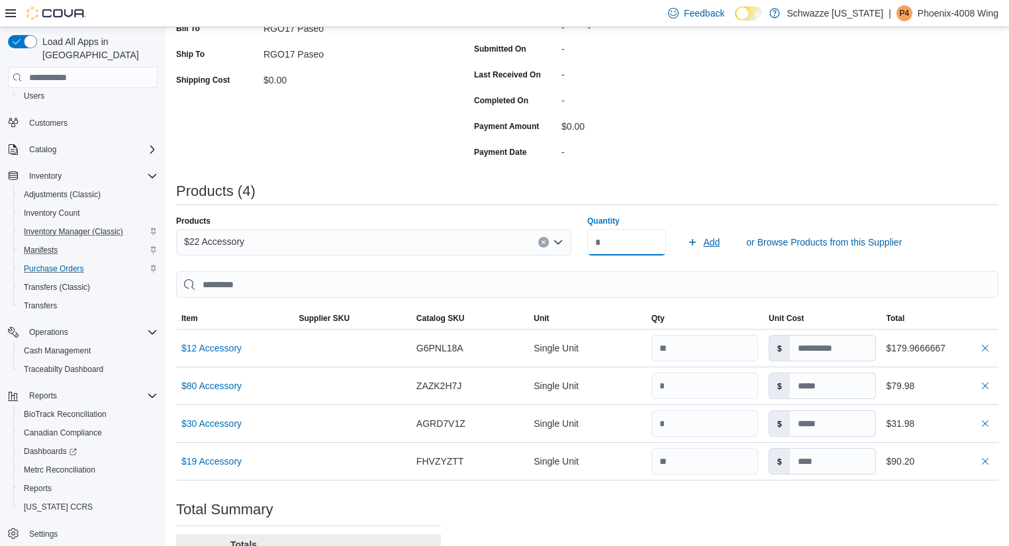
type input "*"
click at [711, 238] on span "Add" at bounding box center [711, 242] width 17 height 13
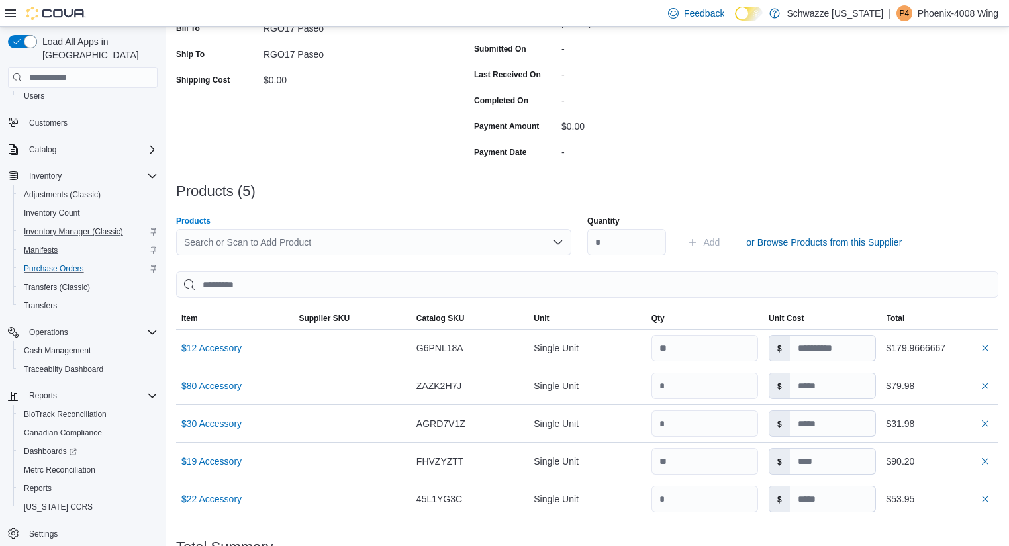
click at [450, 234] on div "Search or Scan to Add Product" at bounding box center [373, 242] width 395 height 26
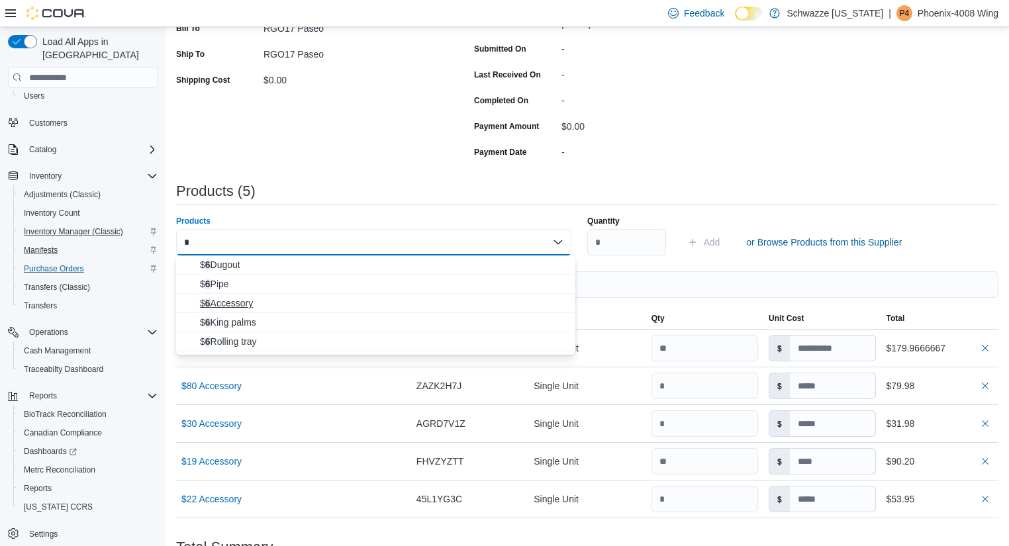
type input "*"
click at [244, 302] on span "$ 6 Accessory" at bounding box center [384, 303] width 368 height 13
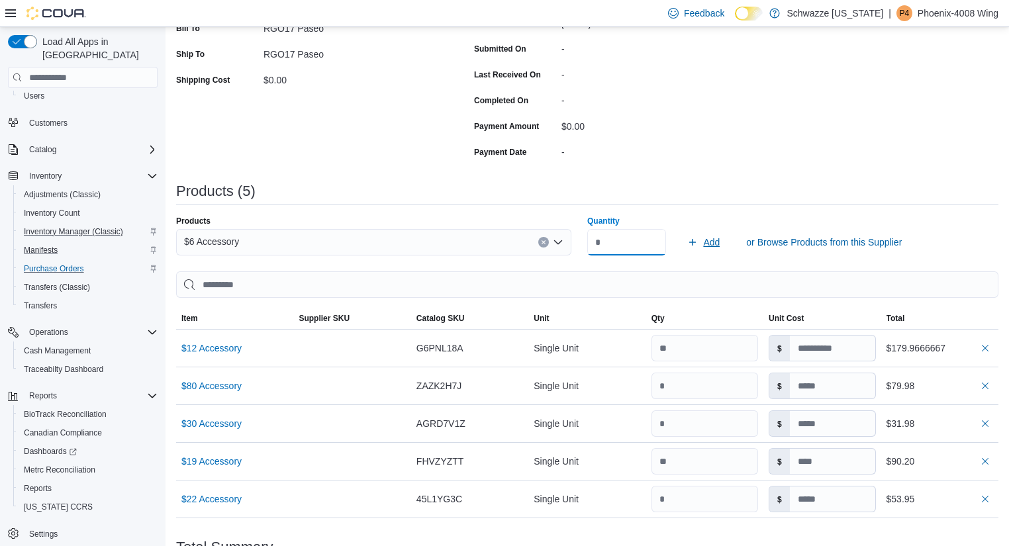
type input "**"
click at [713, 238] on span "Add" at bounding box center [711, 242] width 17 height 13
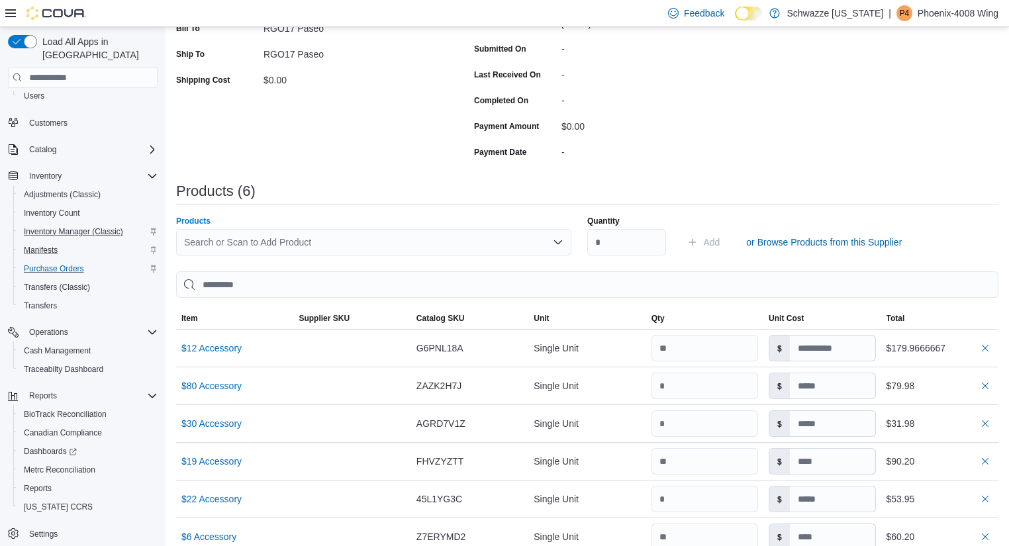
click at [477, 234] on div "Search or Scan to Add Product" at bounding box center [373, 242] width 395 height 26
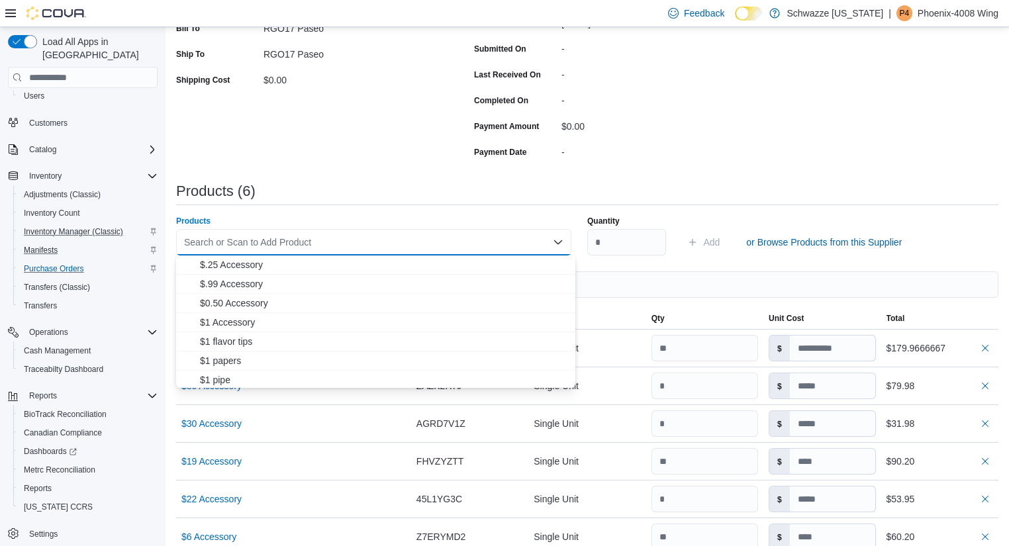
click at [447, 240] on div "Search or Scan to Add Product" at bounding box center [373, 242] width 395 height 26
type input "**"
click at [254, 305] on span "$ 60 Accessory" at bounding box center [384, 303] width 368 height 13
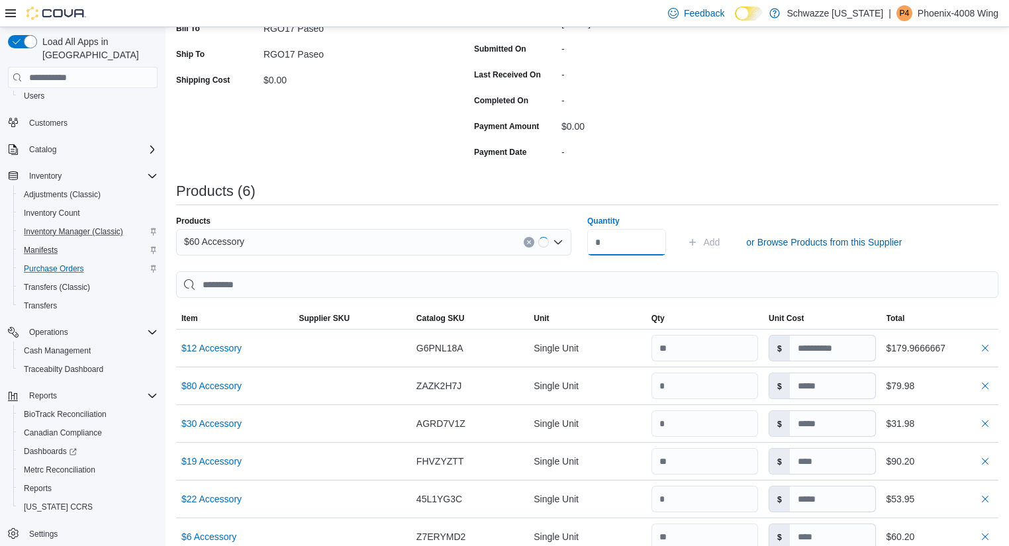
click at [636, 252] on input "Quantity" at bounding box center [626, 242] width 79 height 26
type input "*"
click at [715, 240] on span "Add" at bounding box center [711, 242] width 17 height 13
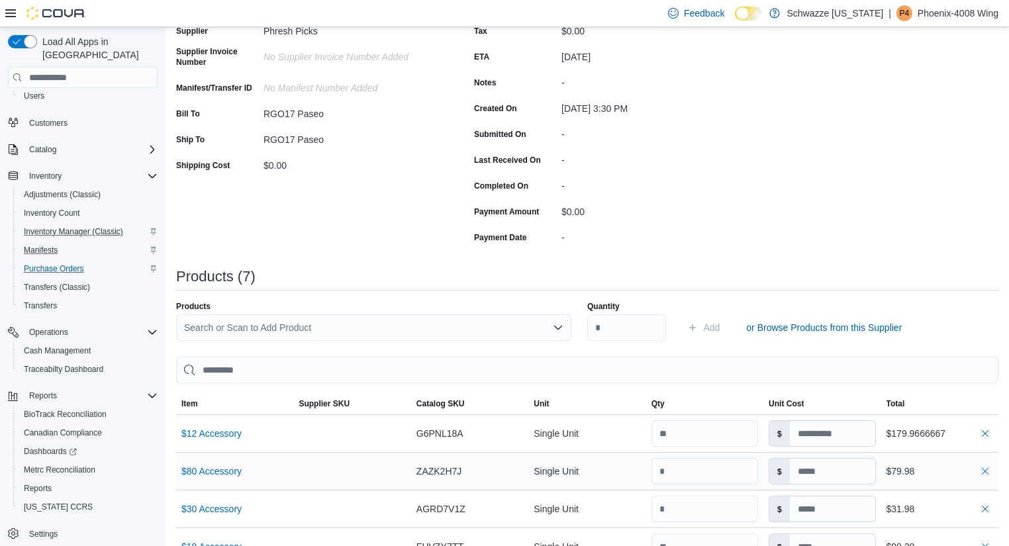
scroll to position [157, 0]
